Goal: Information Seeking & Learning: Learn about a topic

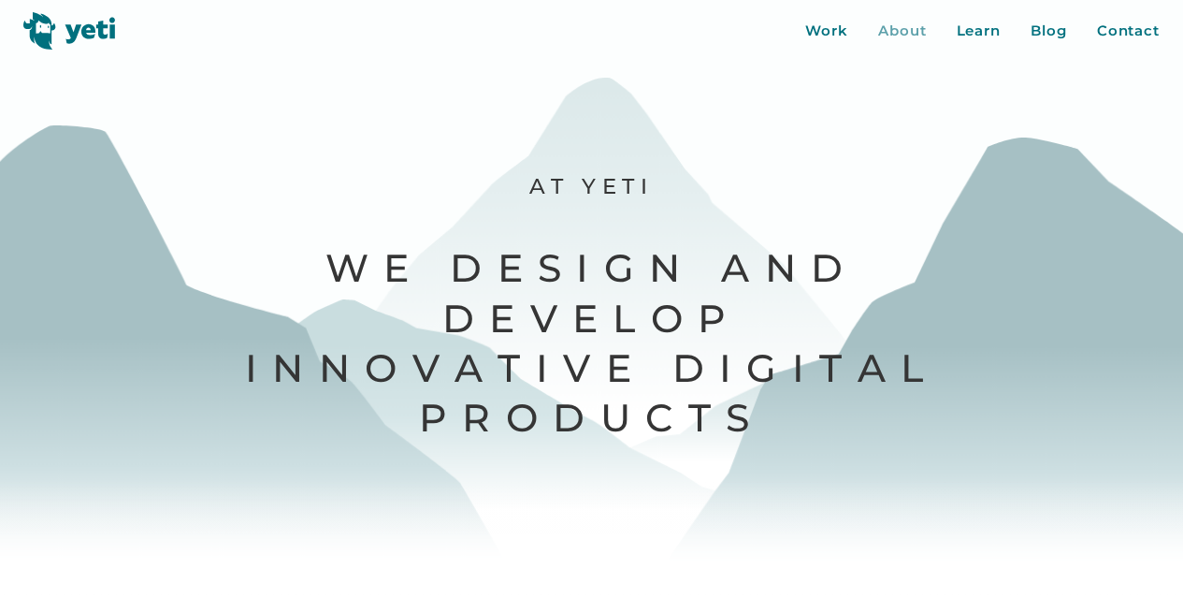
click at [902, 33] on div "About" at bounding box center [902, 32] width 49 height 22
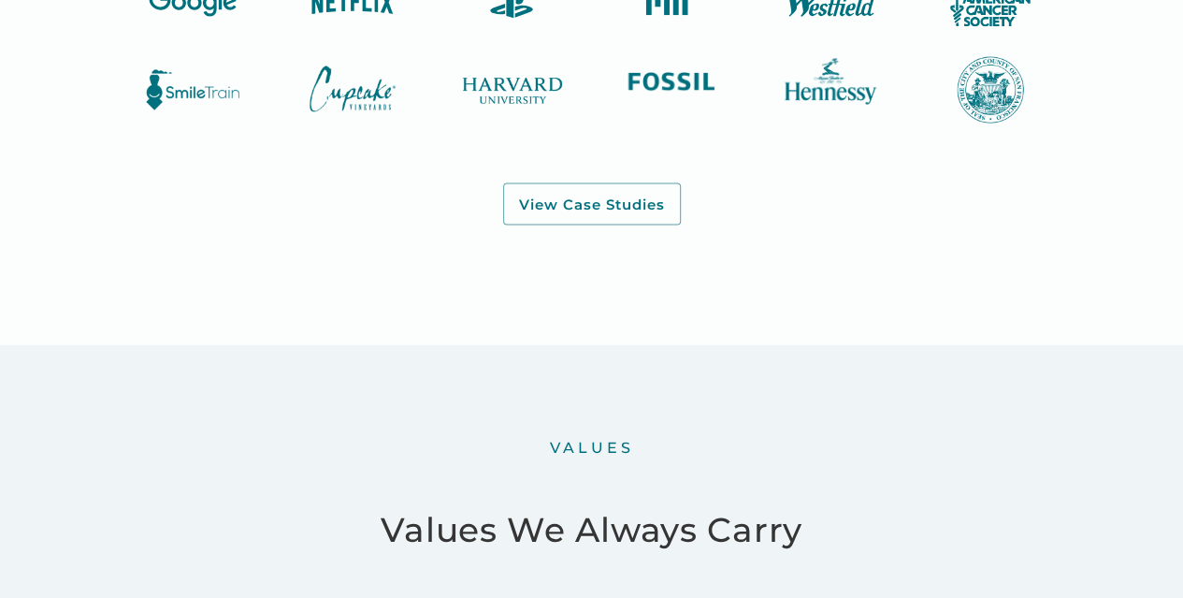
scroll to position [1964, 0]
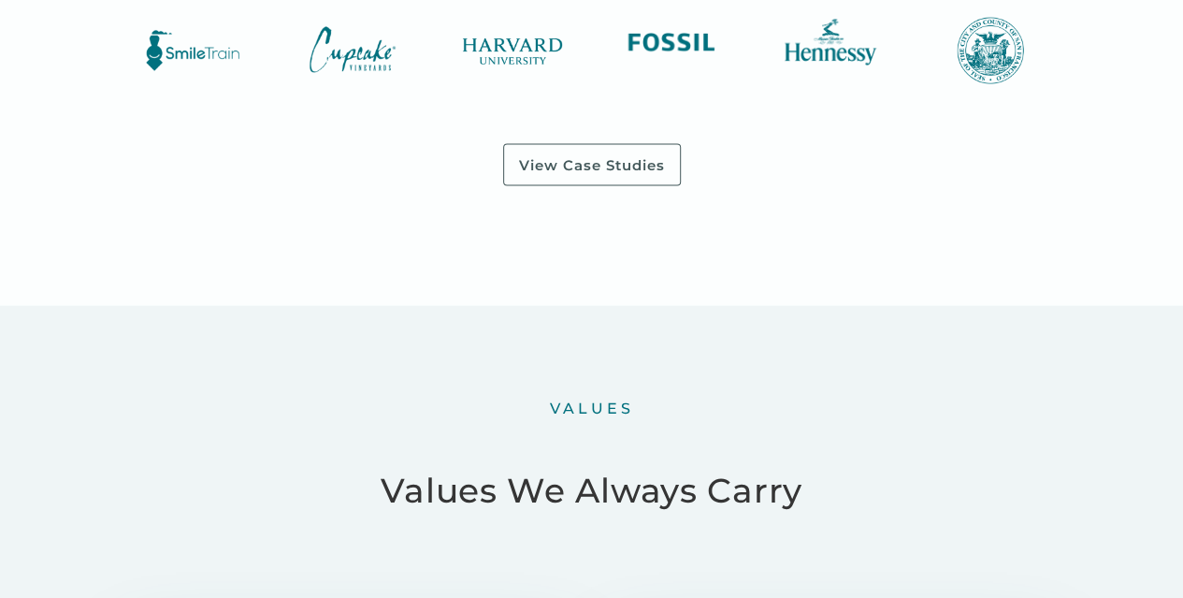
click at [583, 175] on div "View Case Studies" at bounding box center [592, 165] width 146 height 19
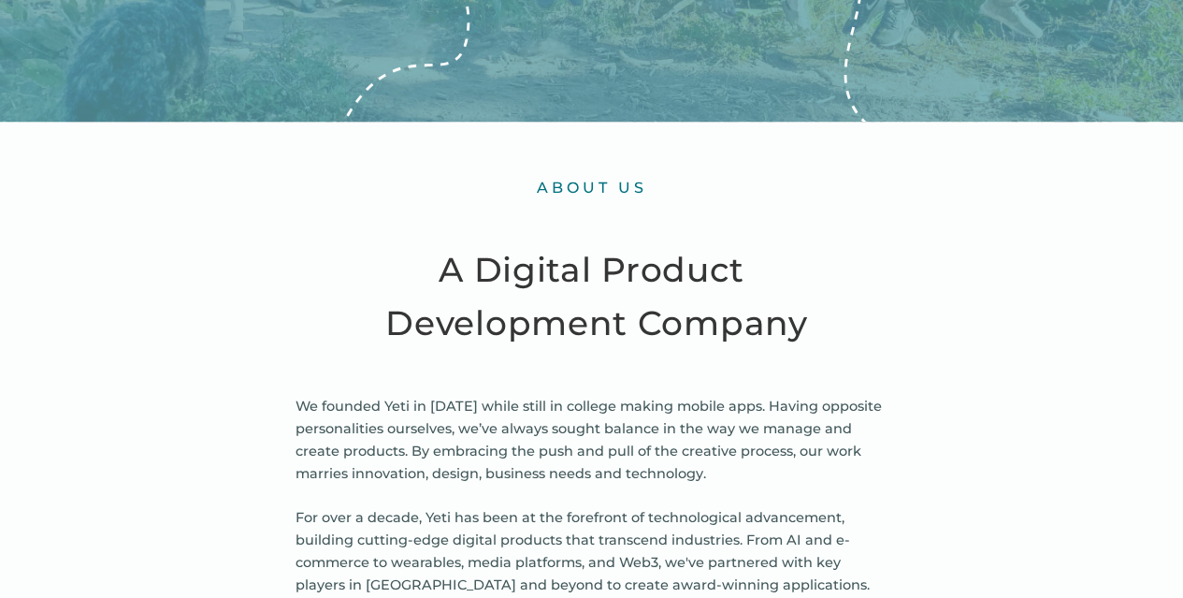
scroll to position [0, 0]
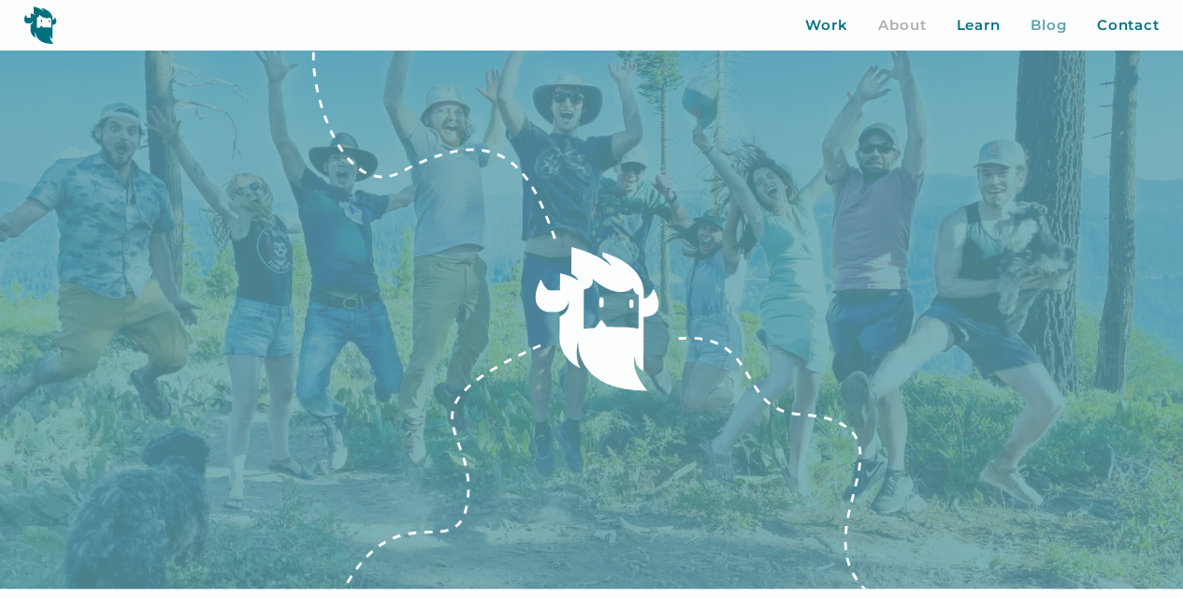
click at [1050, 26] on div "Blog" at bounding box center [1048, 26] width 36 height 22
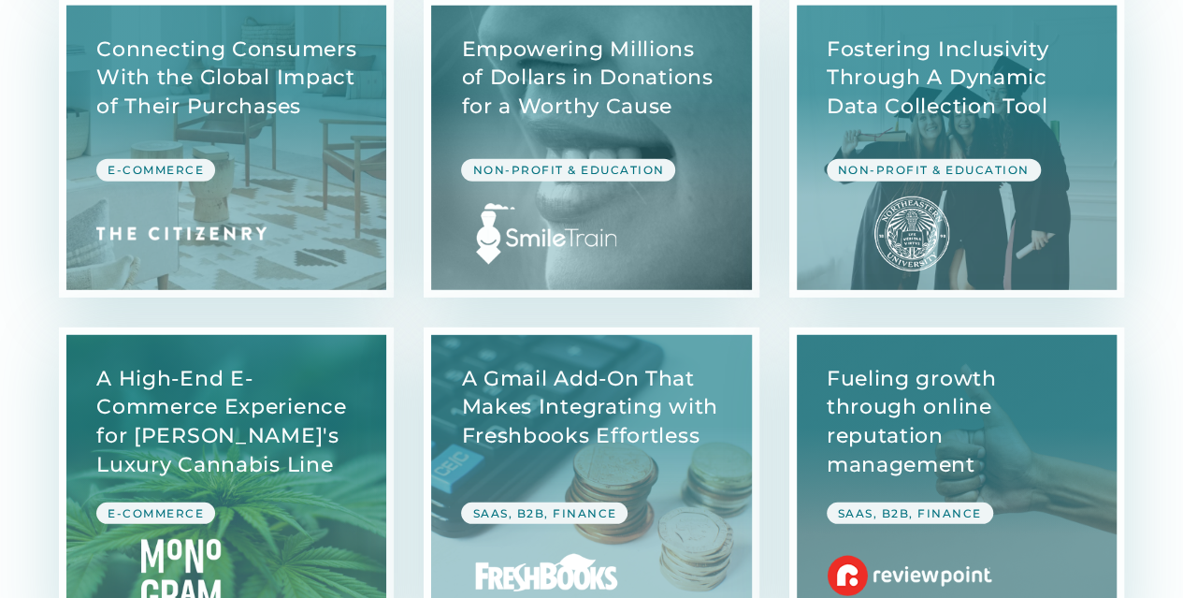
scroll to position [2431, 0]
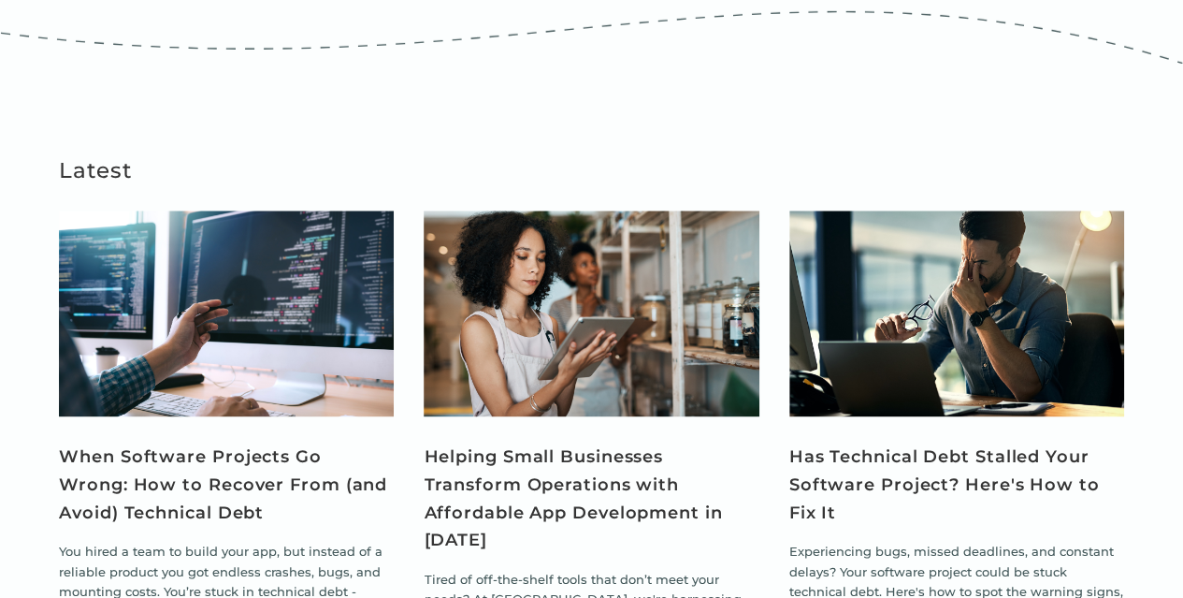
scroll to position [1122, 0]
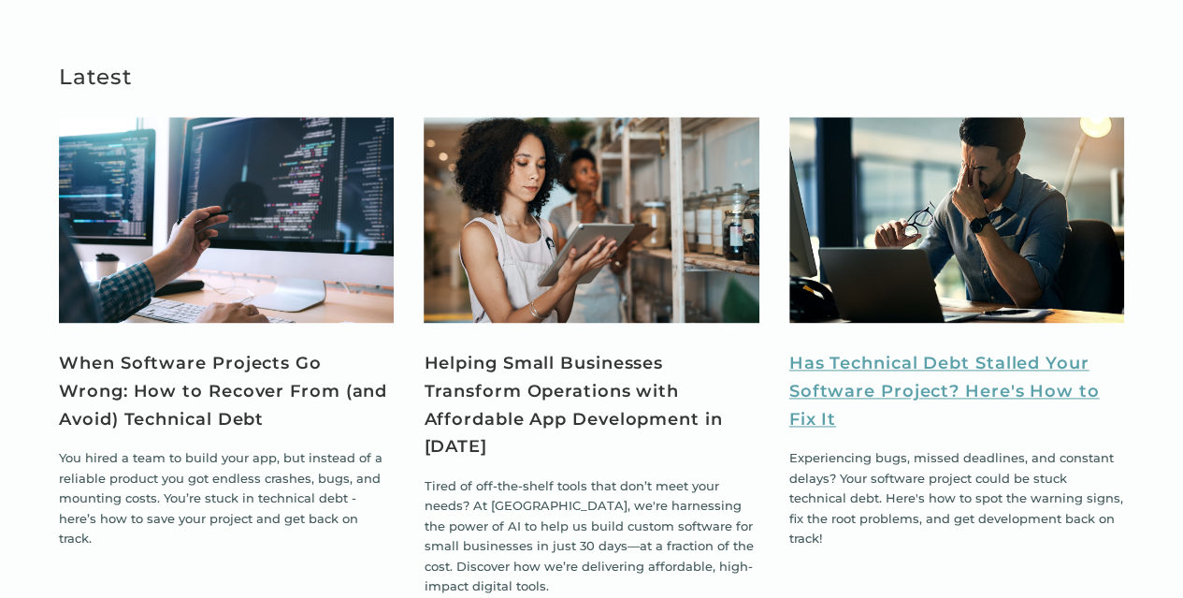
click at [929, 350] on link "Has Technical Debt Stalled Your Software Project? Here's How to Fix It" at bounding box center [956, 391] width 335 height 83
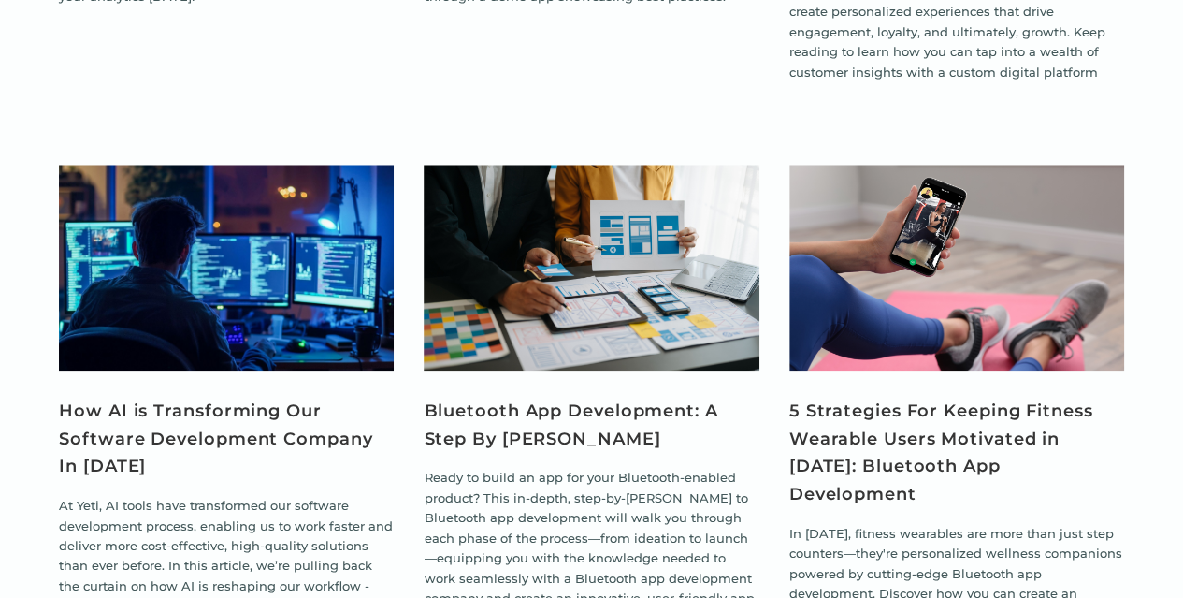
scroll to position [4581, 0]
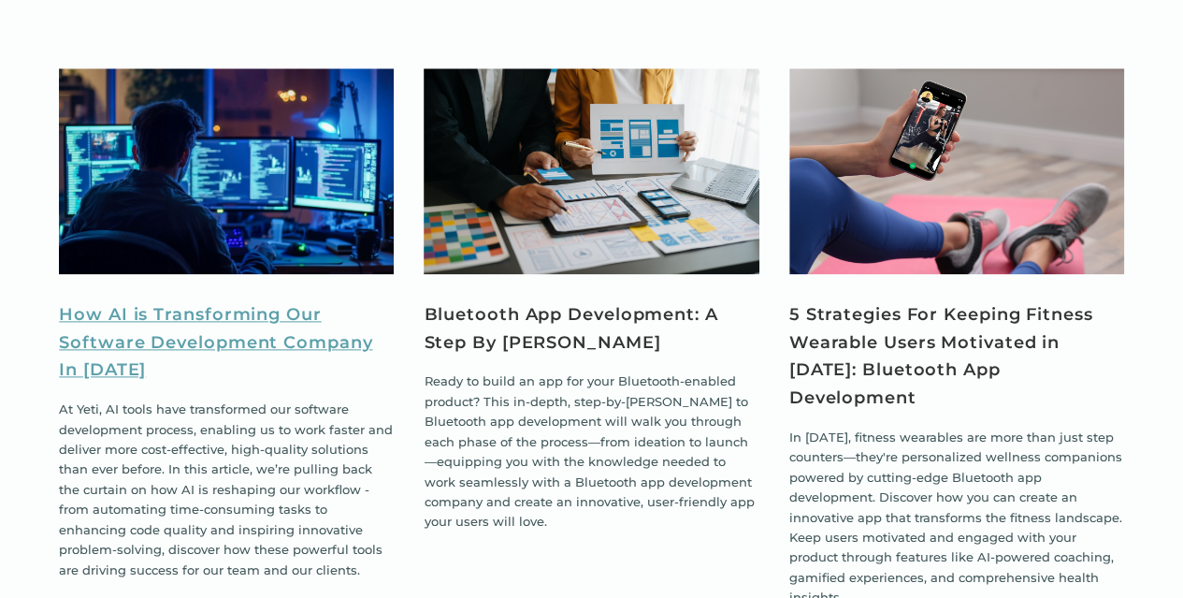
click at [195, 301] on link "How AI is Transforming Our Software Development Company In [DATE]" at bounding box center [226, 342] width 335 height 83
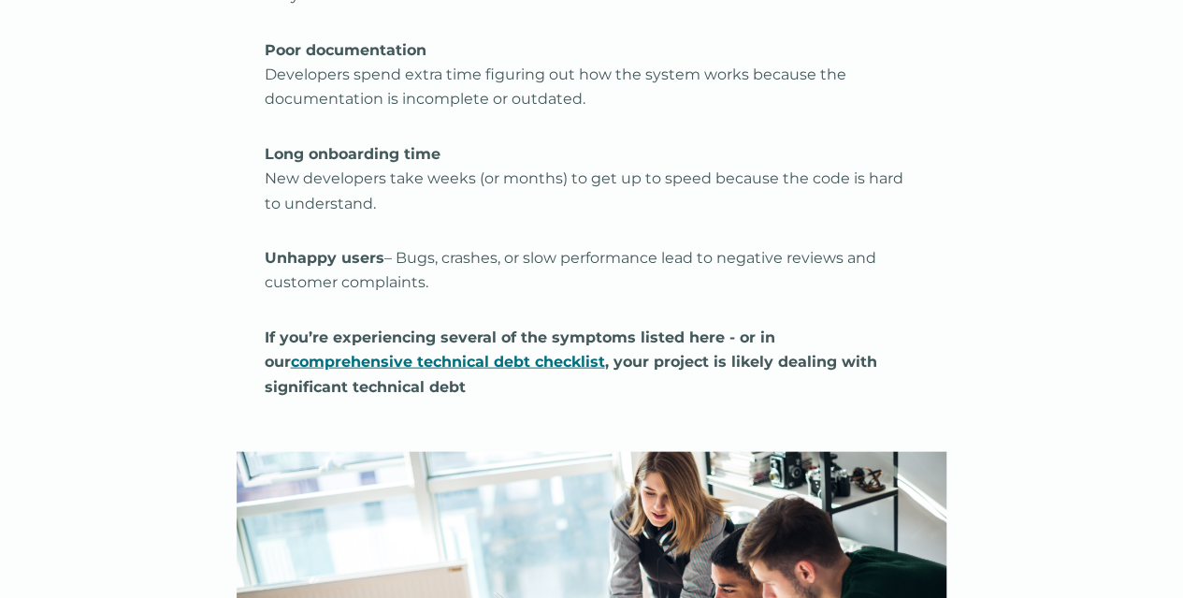
scroll to position [2057, 0]
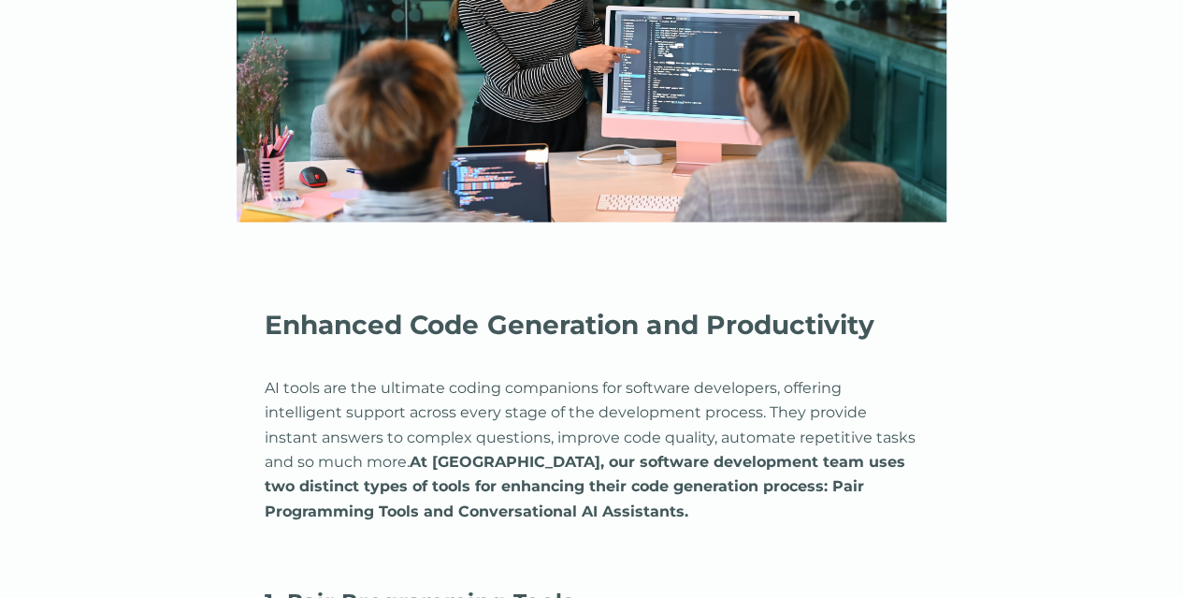
scroll to position [4769, 0]
